Goal: Check status: Check status

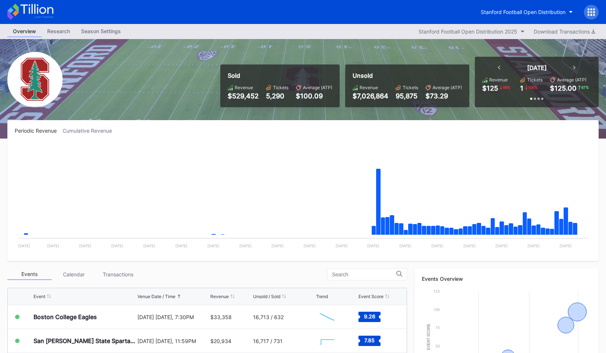
click at [584, 11] on div at bounding box center [591, 12] width 15 height 15
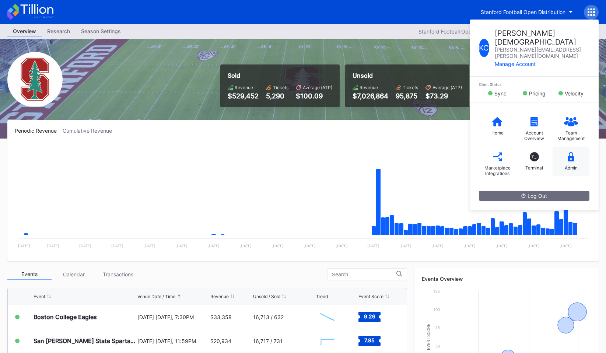
click at [560, 147] on div "Admin" at bounding box center [570, 161] width 37 height 29
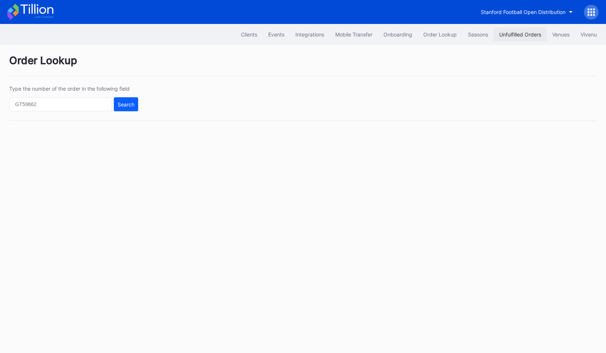
click at [530, 34] on div "Unfulfilled Orders" at bounding box center [520, 34] width 42 height 6
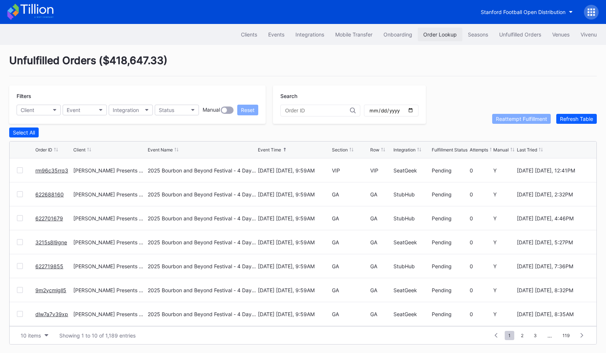
click at [437, 32] on div "Order Lookup" at bounding box center [440, 34] width 34 height 6
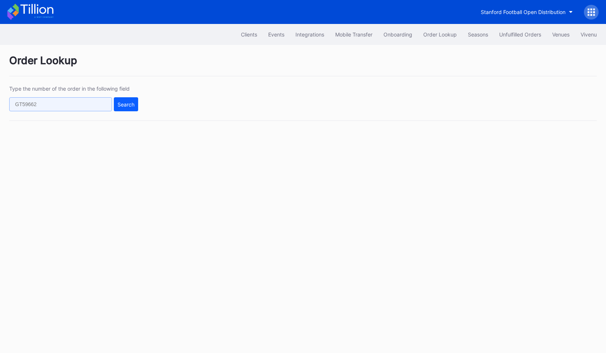
click at [73, 108] on input "text" at bounding box center [60, 104] width 103 height 14
paste input "8e7lsn6v60l"
type input "8e7lsn6v60l"
click at [131, 101] on button "Search" at bounding box center [126, 104] width 24 height 14
